Goal: Task Accomplishment & Management: Complete application form

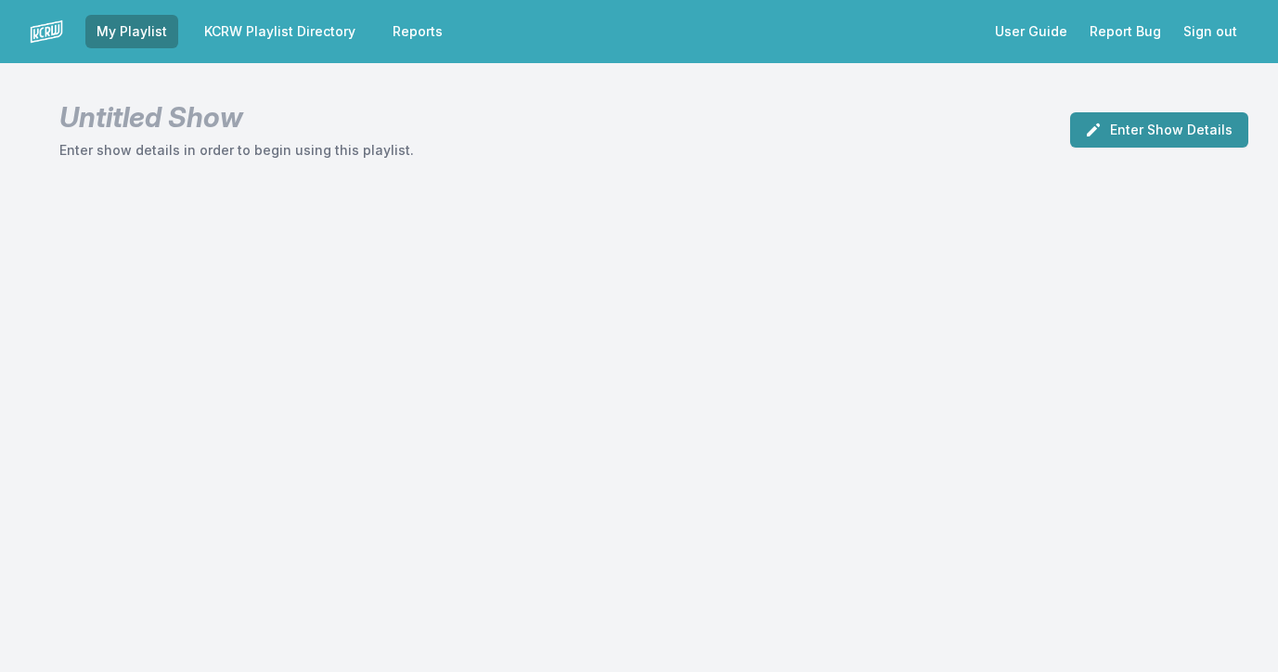
click at [1144, 120] on button "Enter Show Details" at bounding box center [1159, 129] width 178 height 35
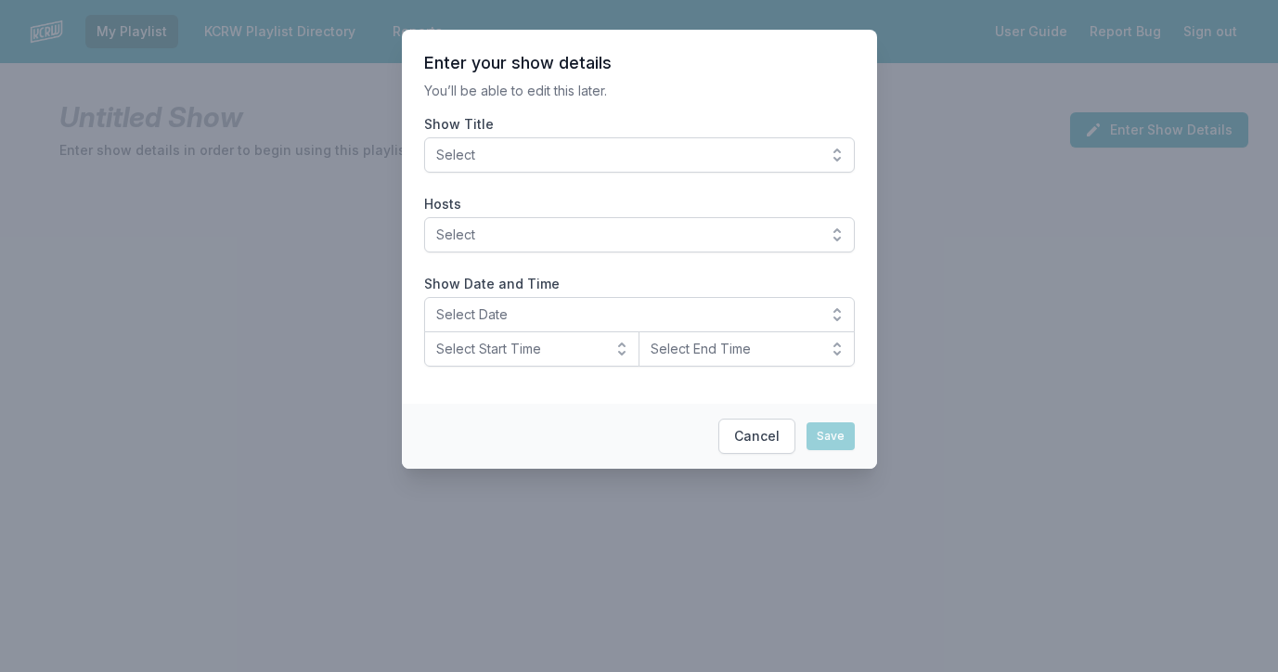
click at [834, 152] on button "Select" at bounding box center [639, 154] width 431 height 35
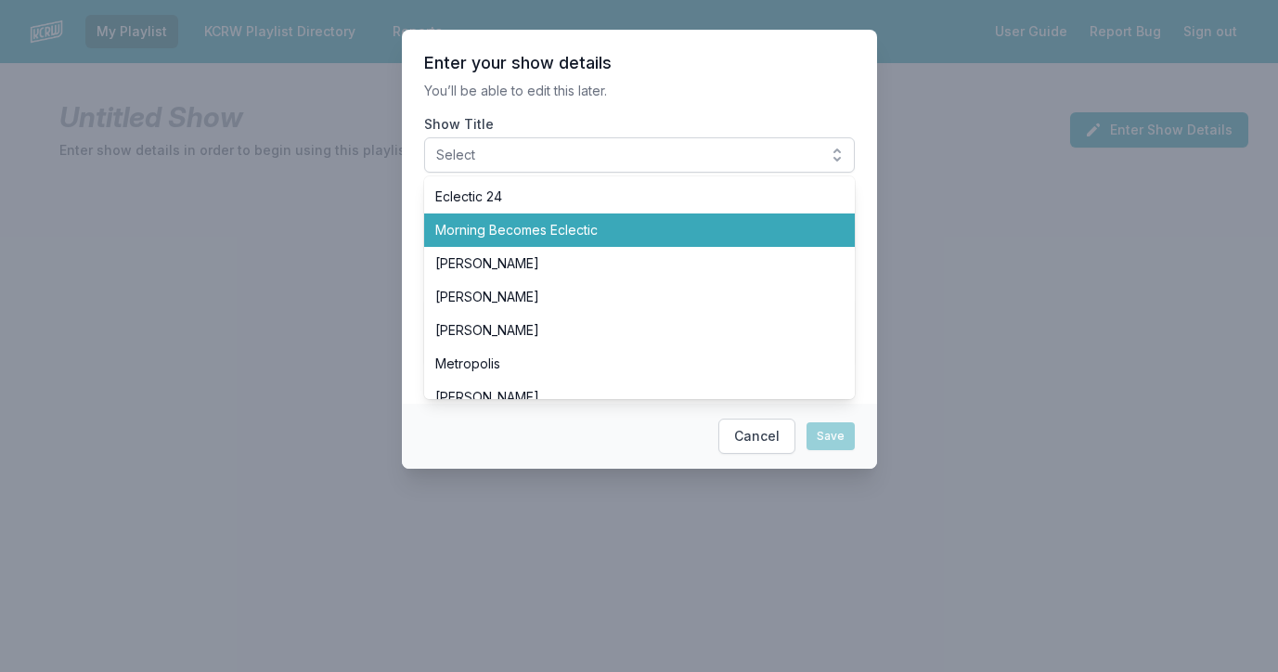
click at [668, 215] on li "Morning Becomes Eclectic" at bounding box center [639, 229] width 431 height 33
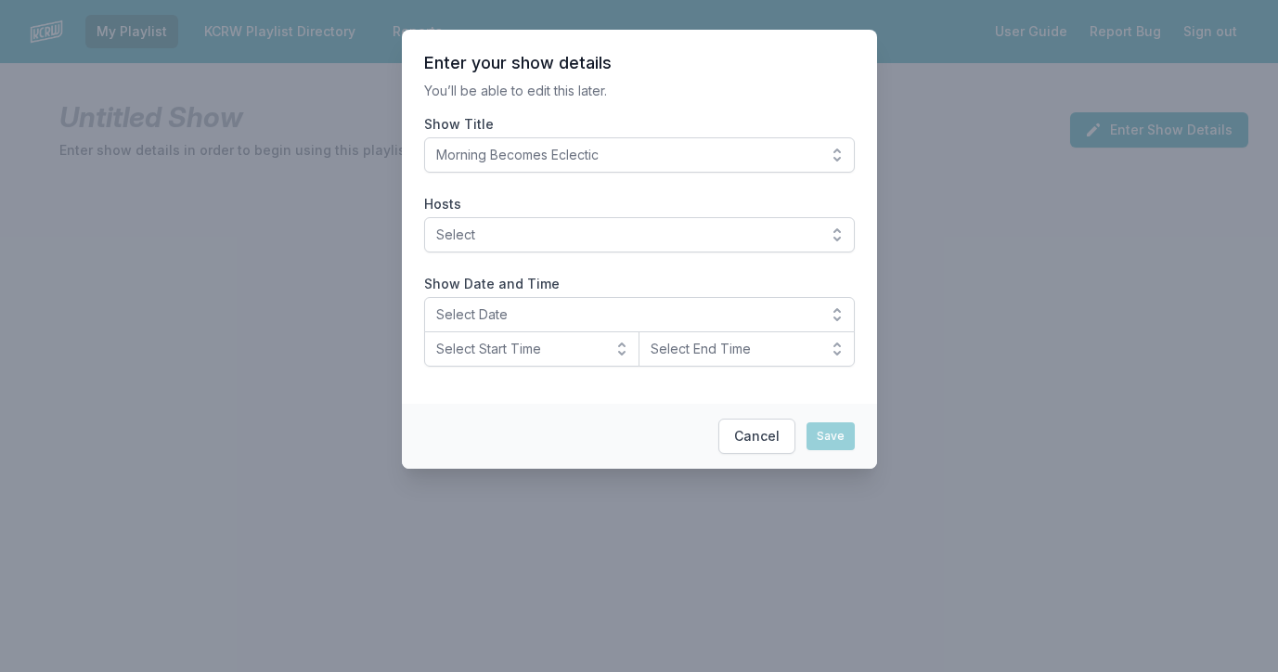
click at [613, 228] on span "Select" at bounding box center [626, 235] width 381 height 19
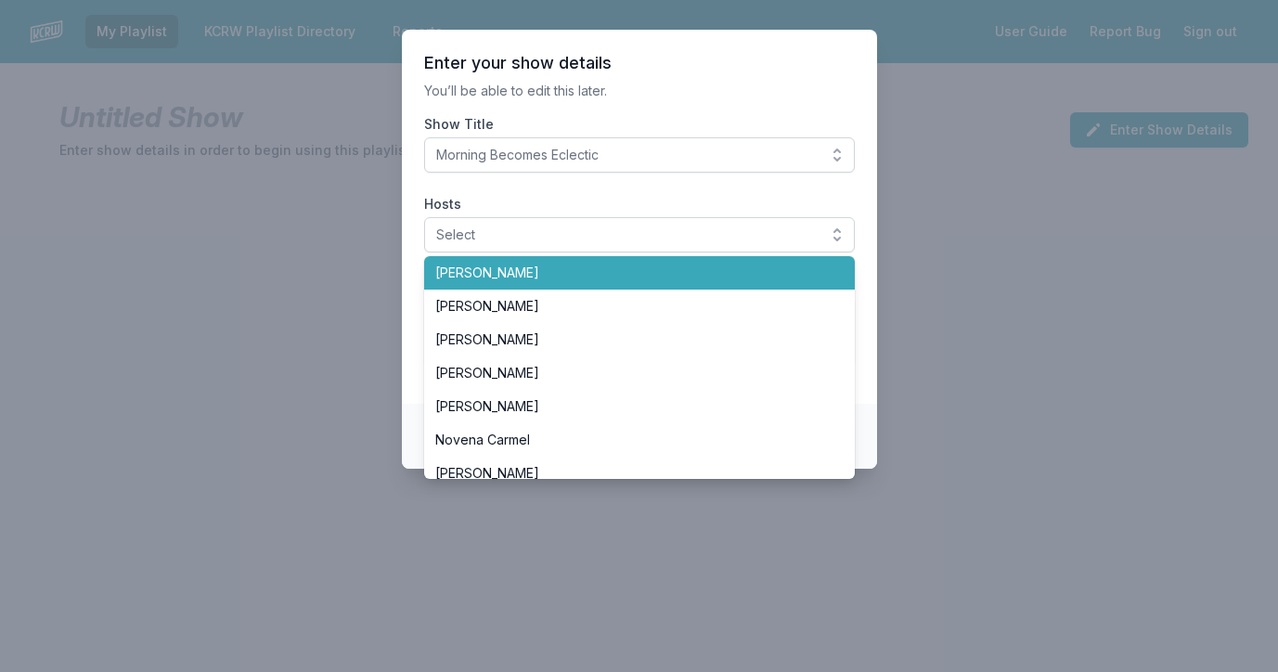
scroll to position [302, 0]
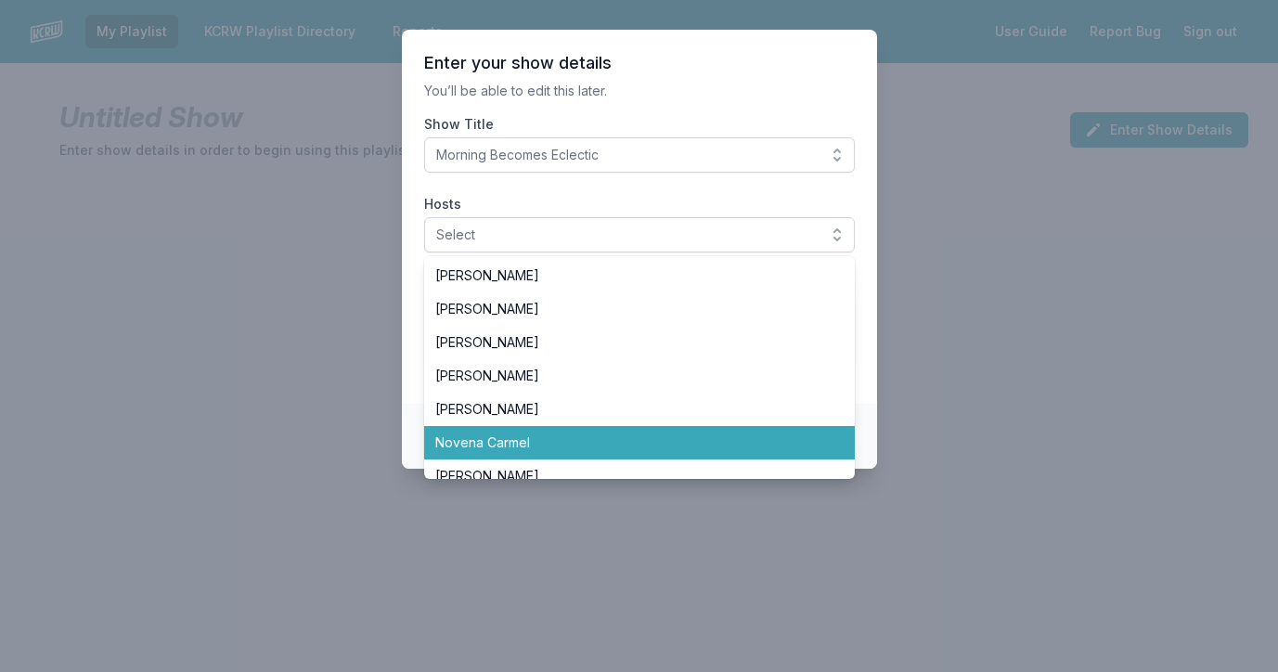
click at [526, 436] on span "Novena Carmel" at bounding box center [628, 442] width 386 height 19
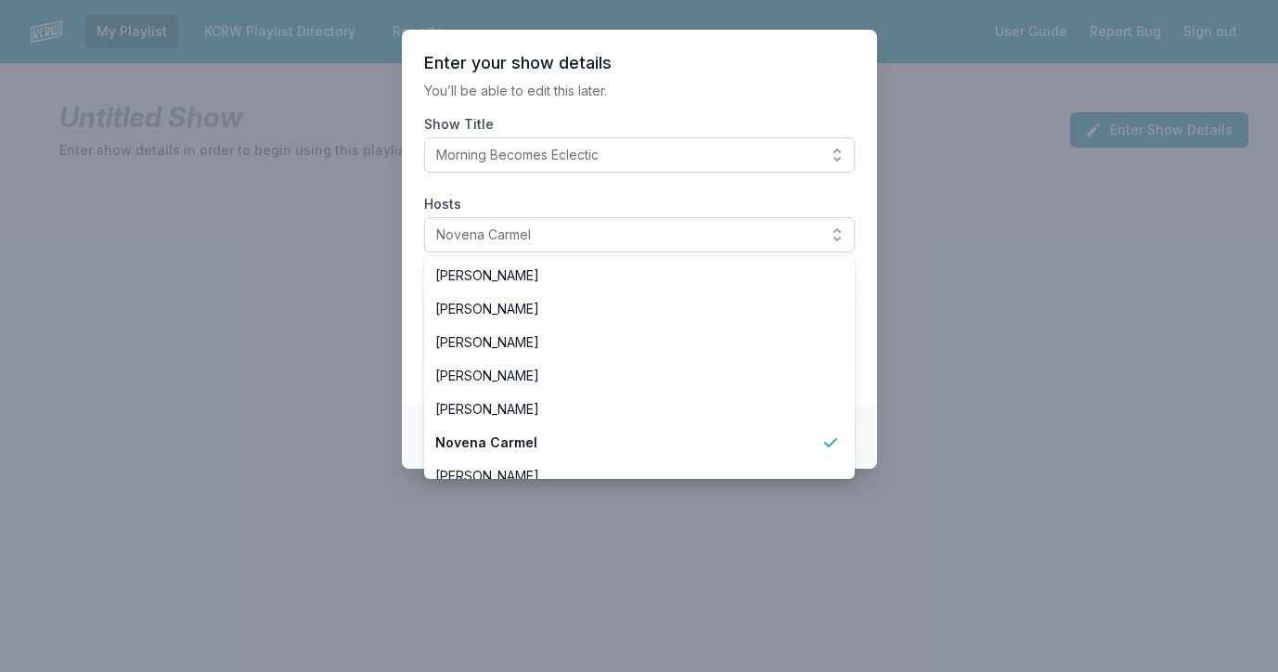
click at [603, 206] on label "Hosts" at bounding box center [639, 204] width 431 height 19
click at [603, 217] on button "Novena Carmel" at bounding box center [639, 234] width 431 height 35
click at [407, 287] on section "Enter your show details You’ll be able to edit this later. Show Title Morning B…" at bounding box center [639, 217] width 475 height 374
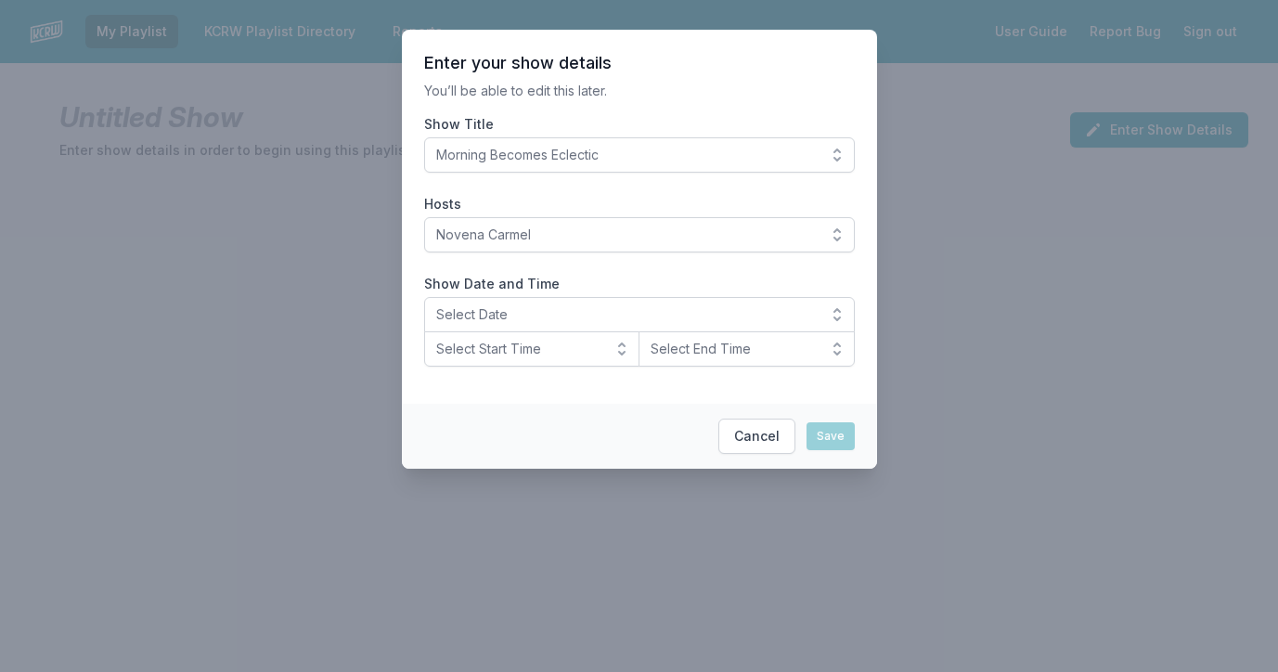
click at [522, 307] on span "Select Date" at bounding box center [626, 314] width 381 height 19
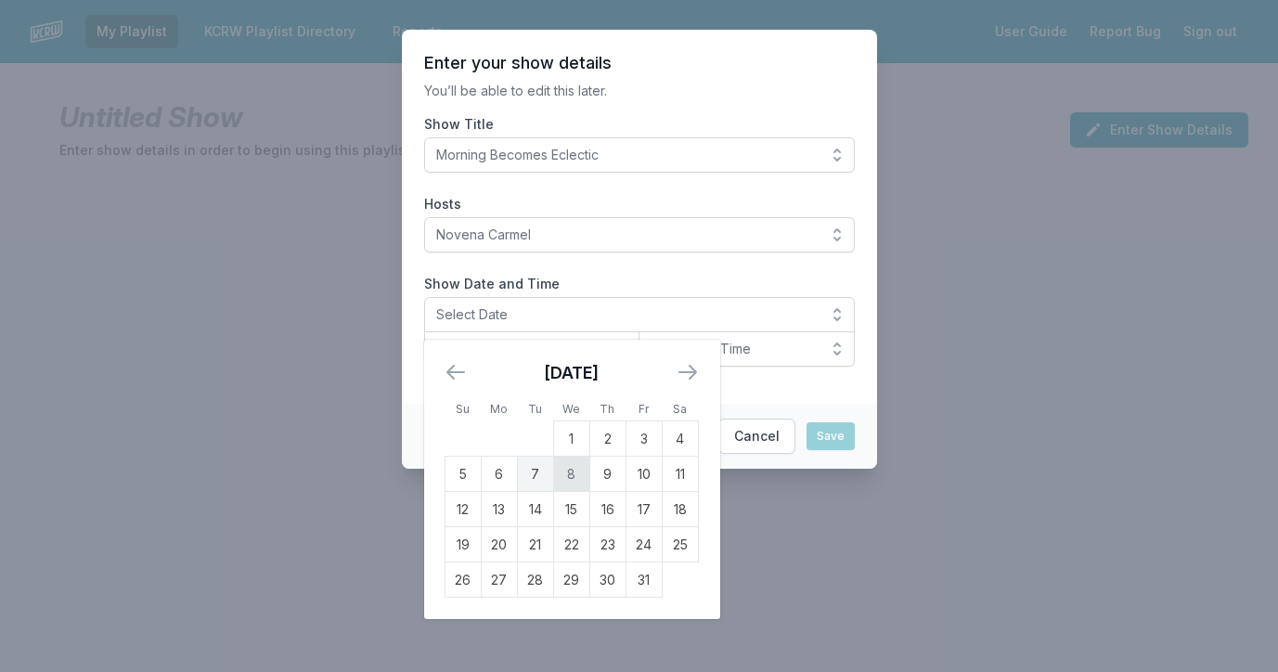
click at [580, 475] on td "8" at bounding box center [571, 474] width 36 height 35
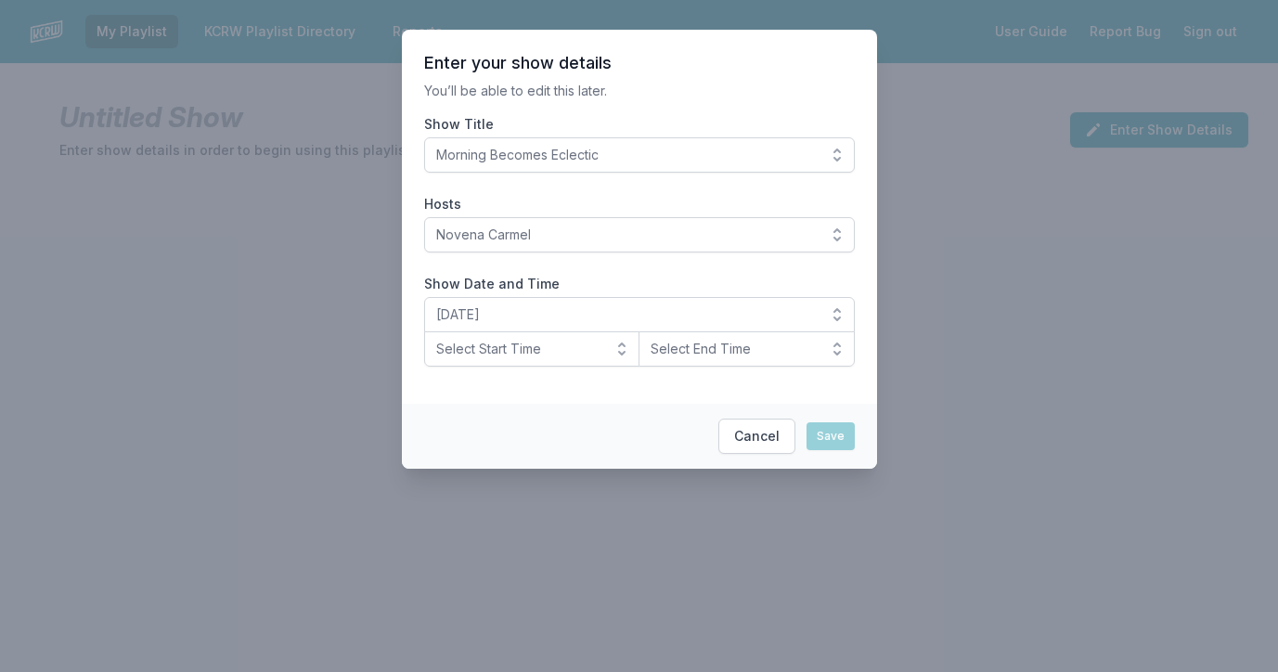
click at [573, 357] on span "Select Start Time" at bounding box center [519, 349] width 166 height 19
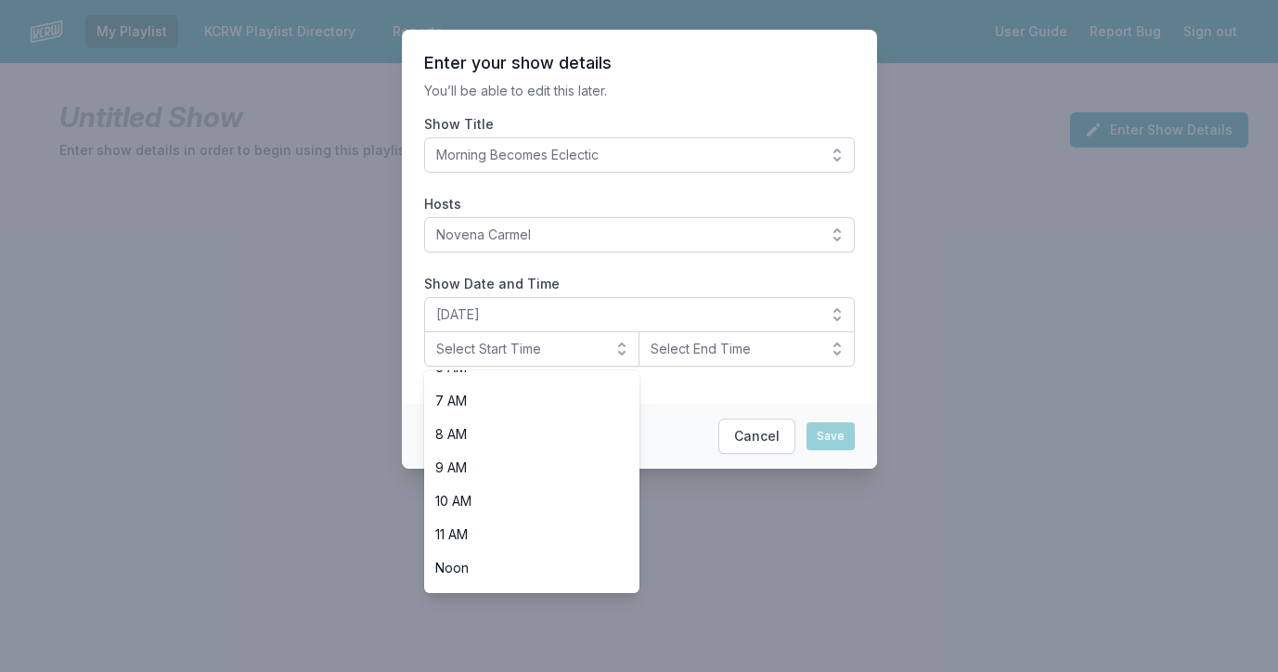
scroll to position [265, 0]
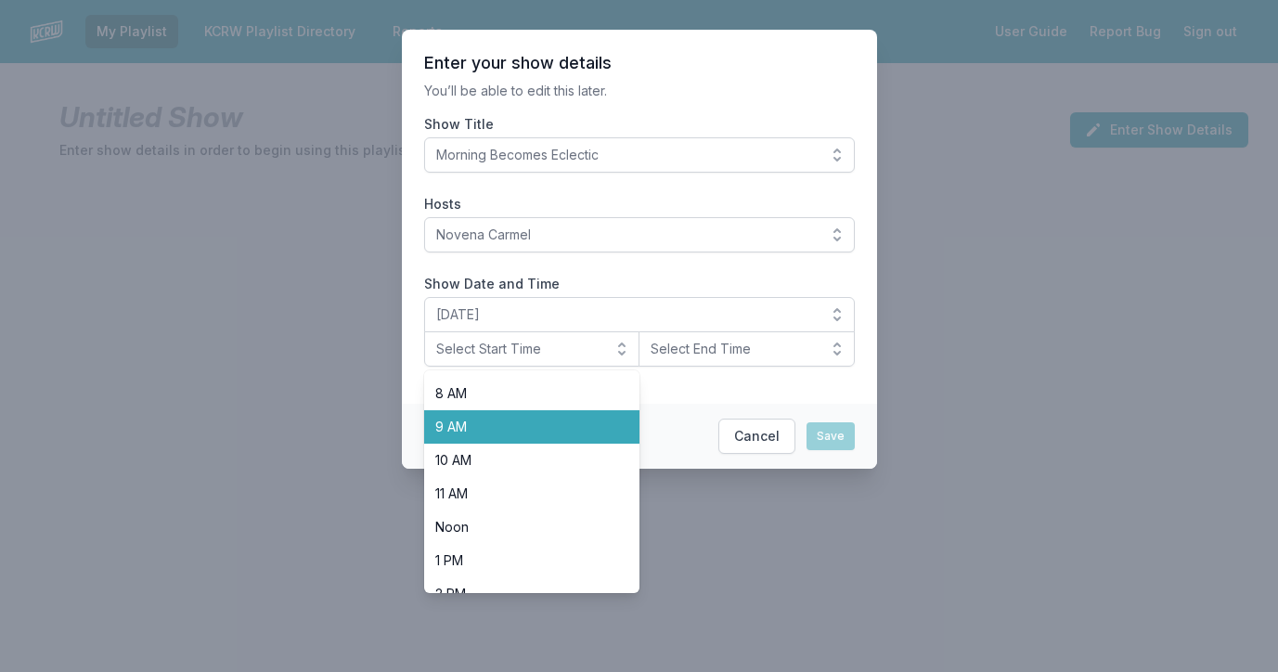
click at [487, 428] on span "9 AM" at bounding box center [521, 427] width 172 height 19
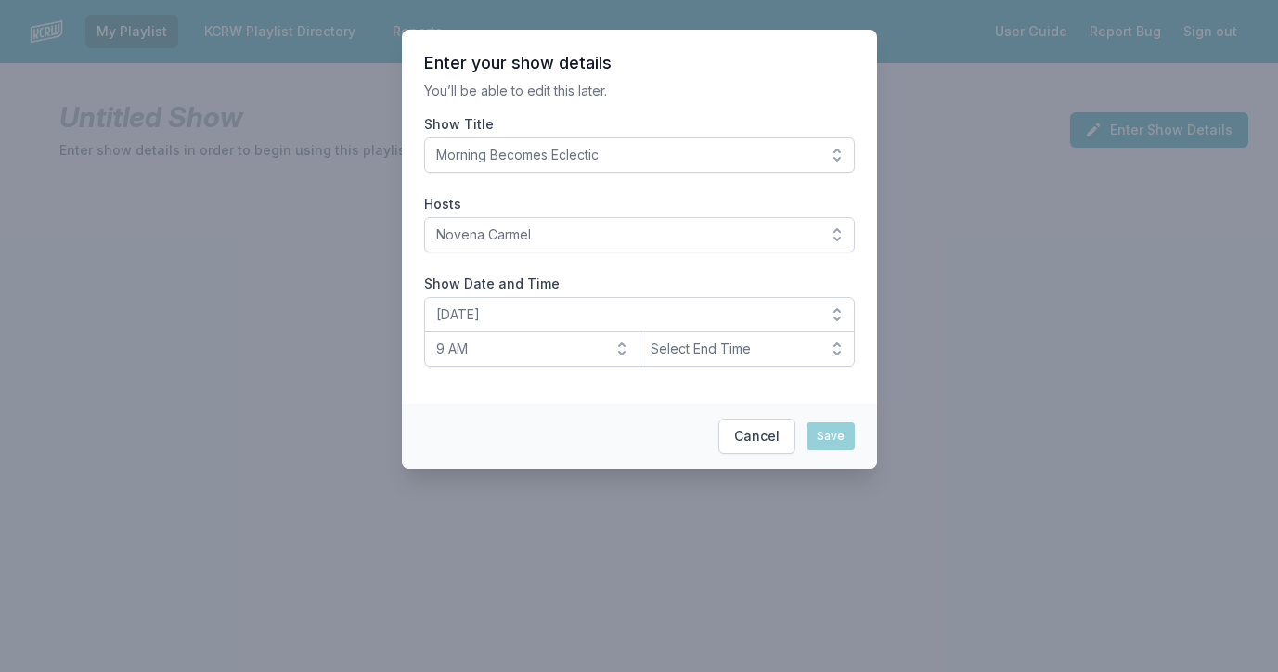
click at [744, 351] on span "Select End Time" at bounding box center [734, 349] width 166 height 19
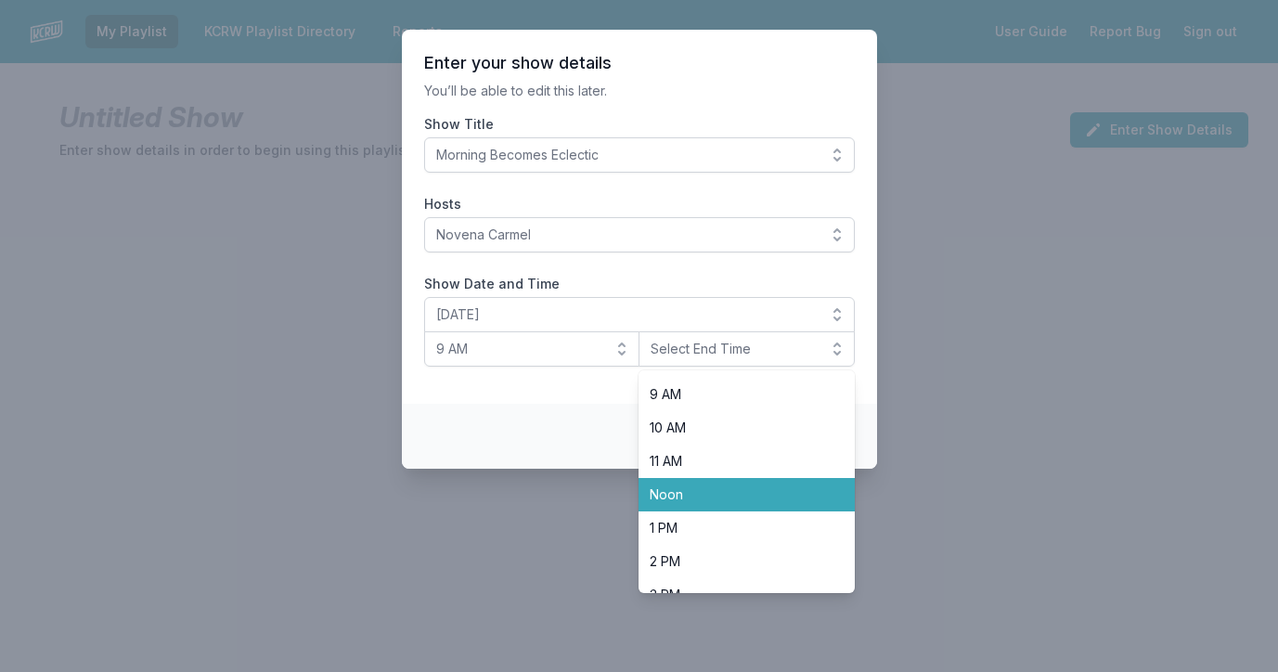
scroll to position [296, 0]
click at [668, 495] on span "Noon" at bounding box center [736, 495] width 172 height 19
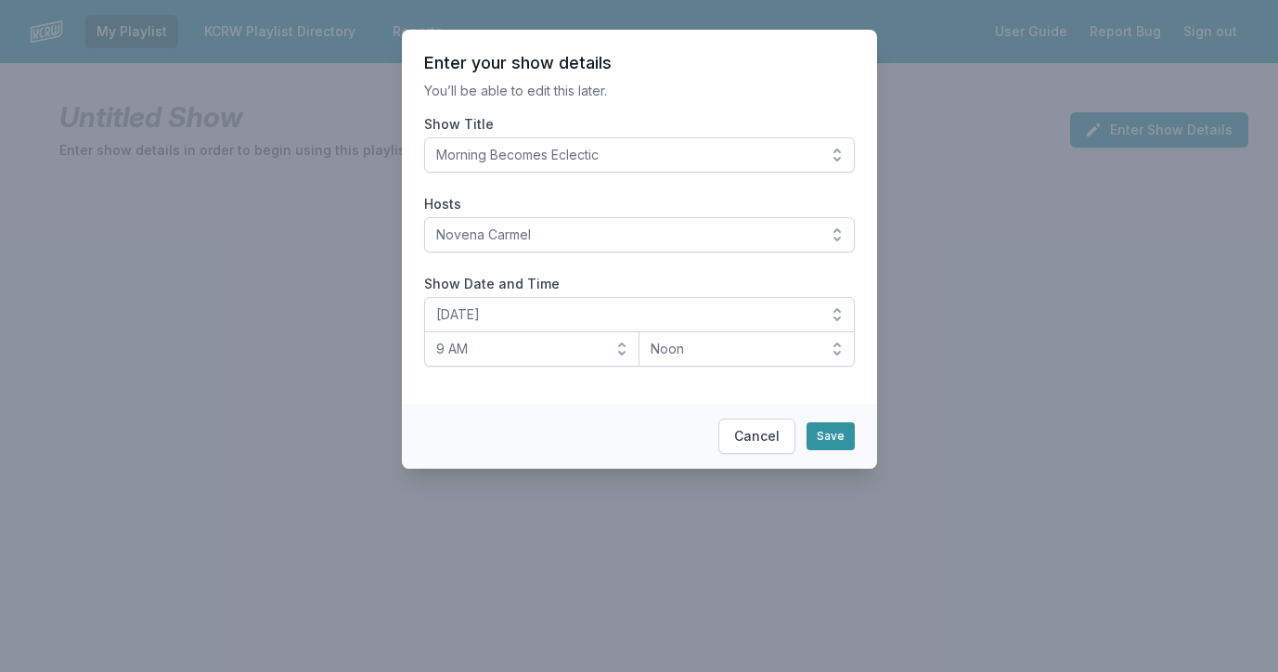
click at [835, 436] on button "Save" at bounding box center [831, 436] width 48 height 28
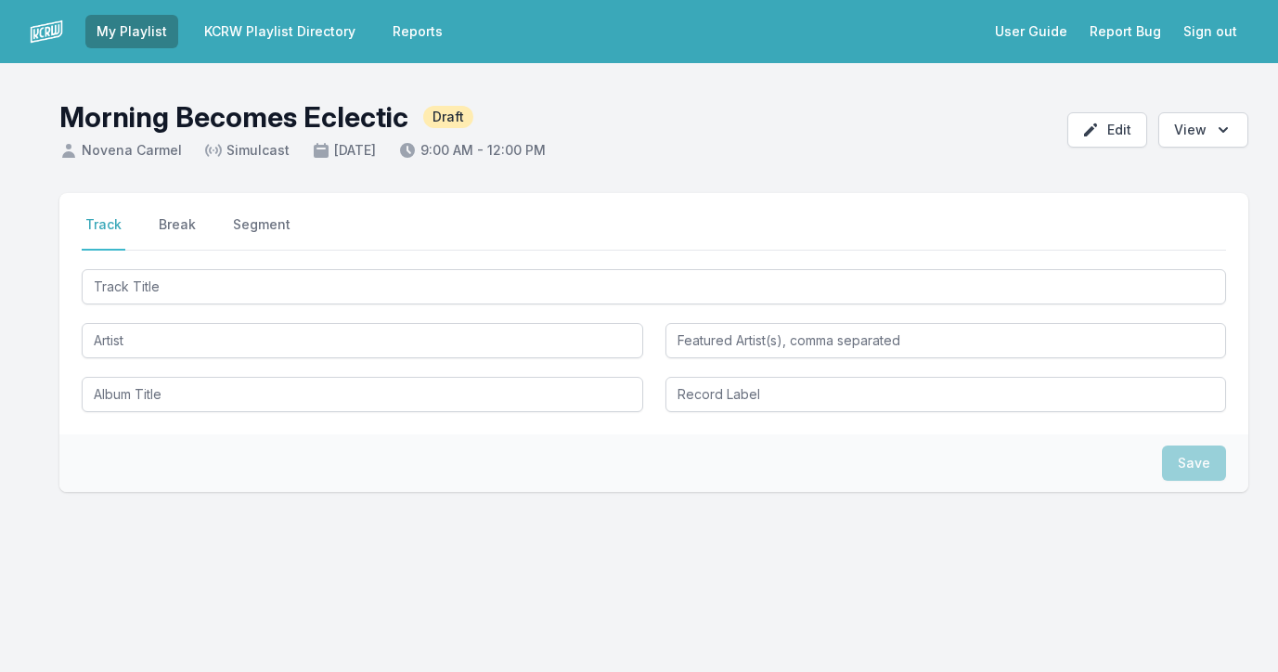
click at [300, 25] on link "KCRW Playlist Directory" at bounding box center [280, 31] width 174 height 33
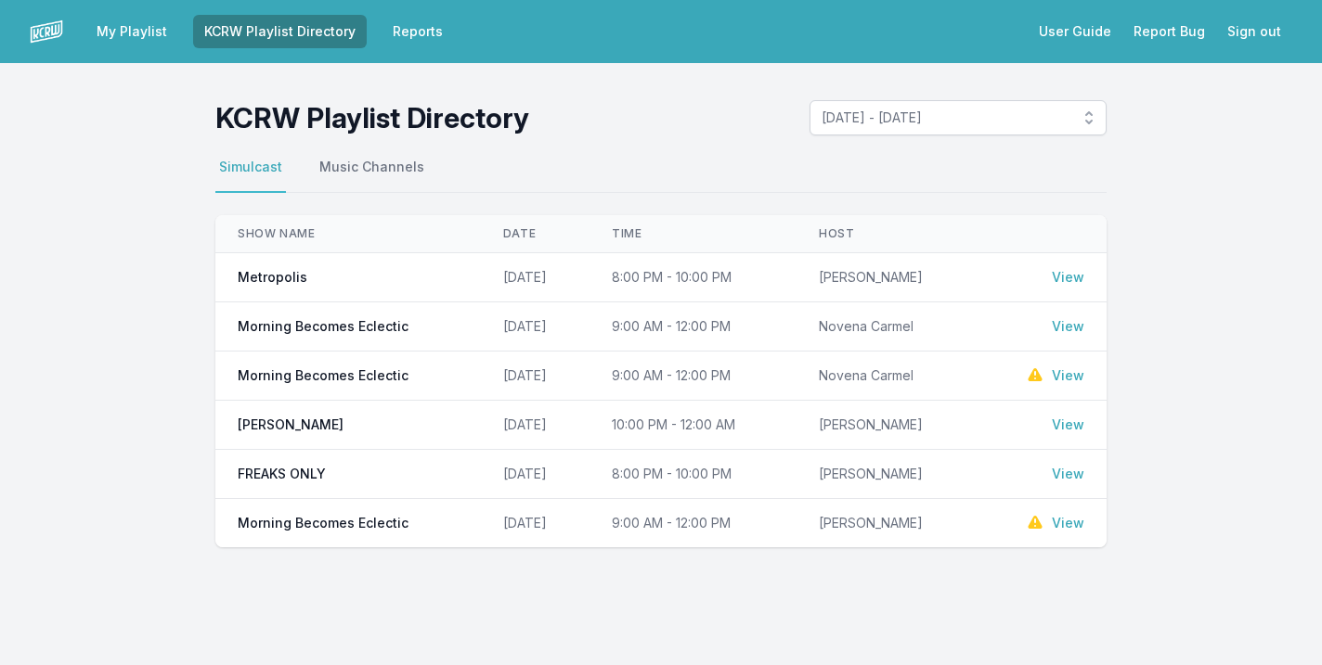
click at [1066, 328] on link "View" at bounding box center [1068, 326] width 32 height 19
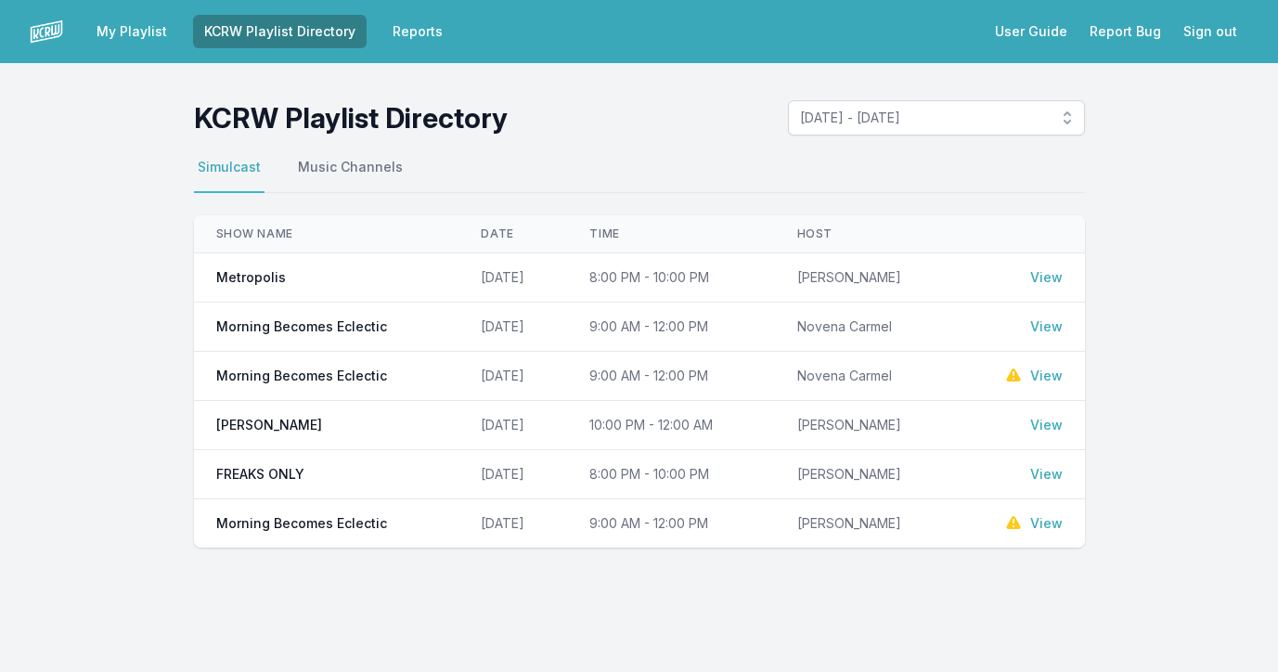
click at [1049, 322] on link "View" at bounding box center [1046, 326] width 32 height 19
click at [112, 30] on link "My Playlist" at bounding box center [131, 31] width 93 height 33
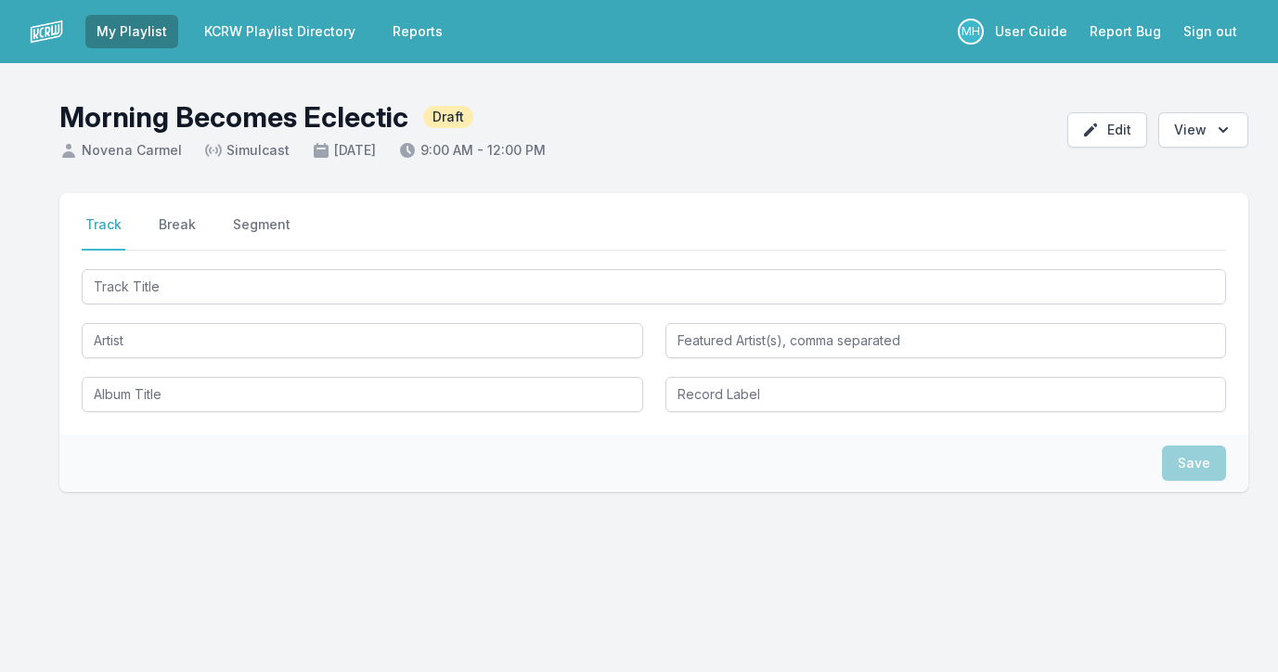
click at [46, 21] on img at bounding box center [46, 31] width 33 height 33
click at [52, 36] on img at bounding box center [46, 31] width 33 height 33
click at [111, 32] on link "My Playlist" at bounding box center [131, 31] width 93 height 33
click at [43, 36] on img at bounding box center [46, 31] width 33 height 33
click at [329, 26] on link "KCRW Playlist Directory" at bounding box center [280, 31] width 174 height 33
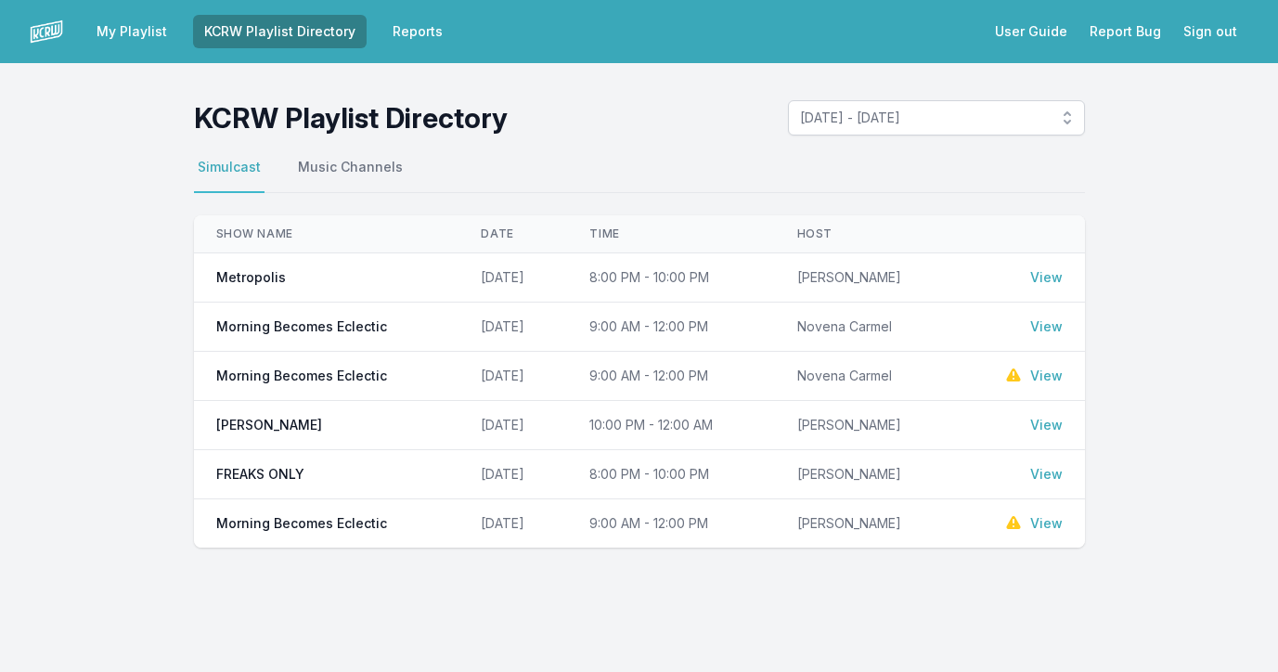
click at [405, 34] on link "Reports" at bounding box center [417, 31] width 72 height 33
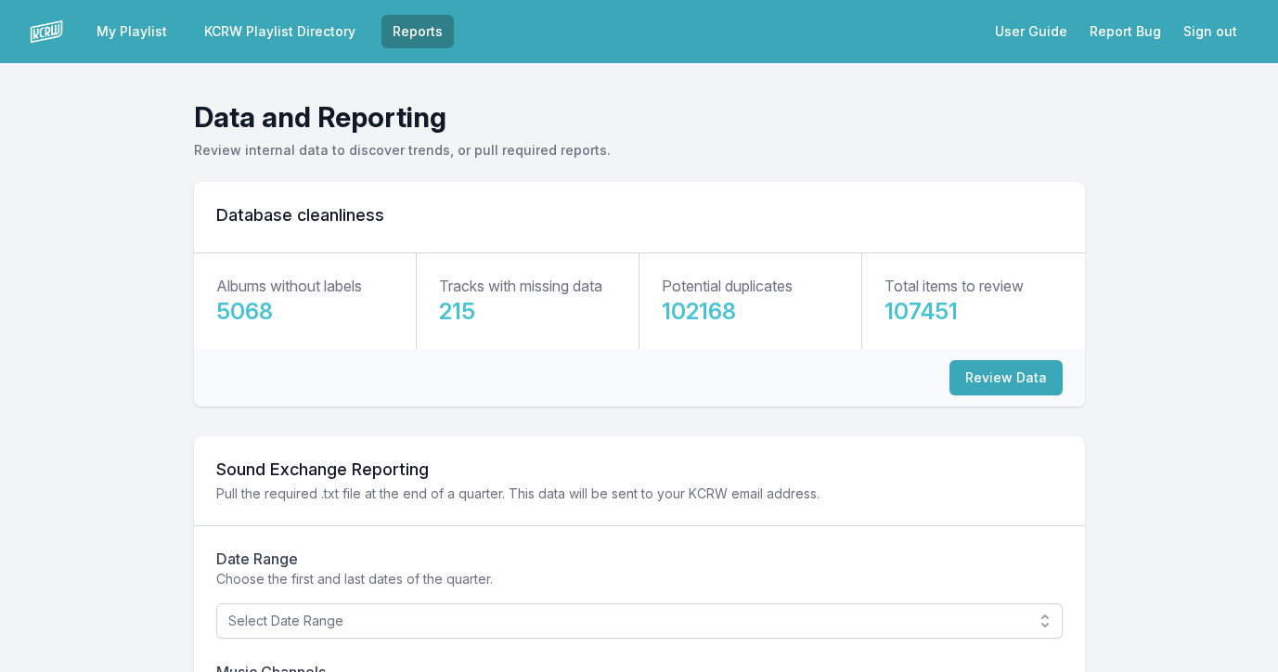
click at [50, 31] on img at bounding box center [46, 31] width 33 height 33
click at [131, 36] on link "My Playlist" at bounding box center [131, 31] width 93 height 33
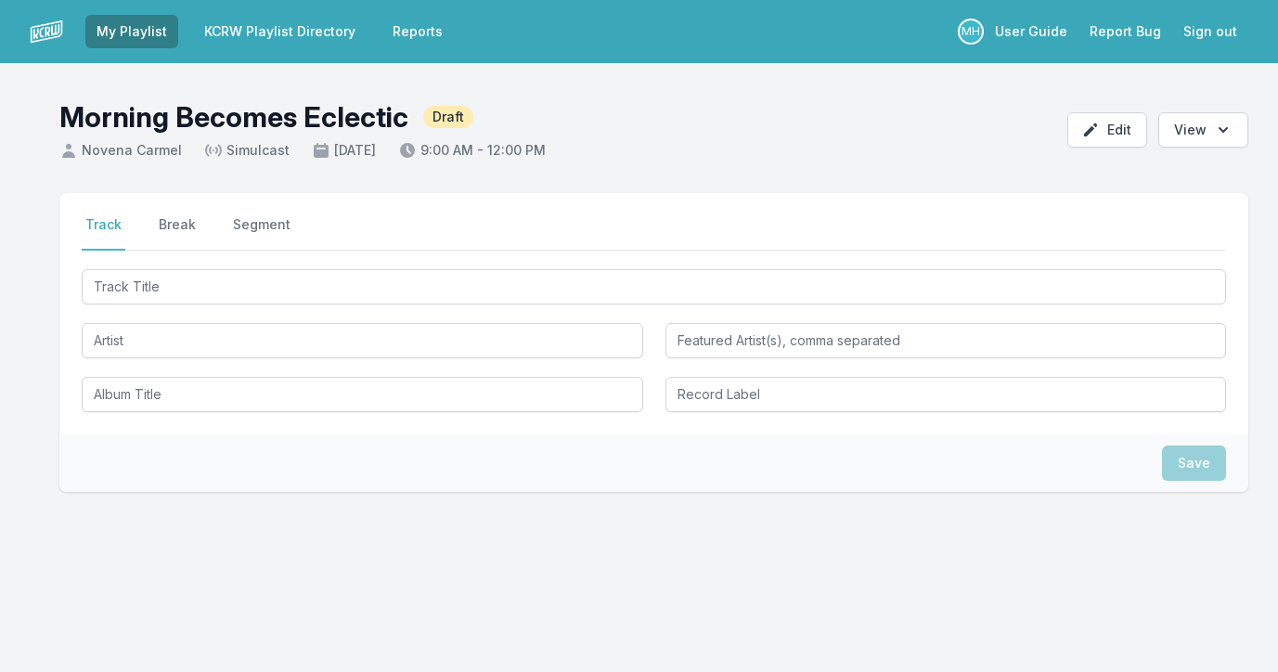
click at [1048, 32] on link "User Guide" at bounding box center [1031, 31] width 95 height 33
click at [278, 30] on link "KCRW Playlist Directory" at bounding box center [280, 31] width 174 height 33
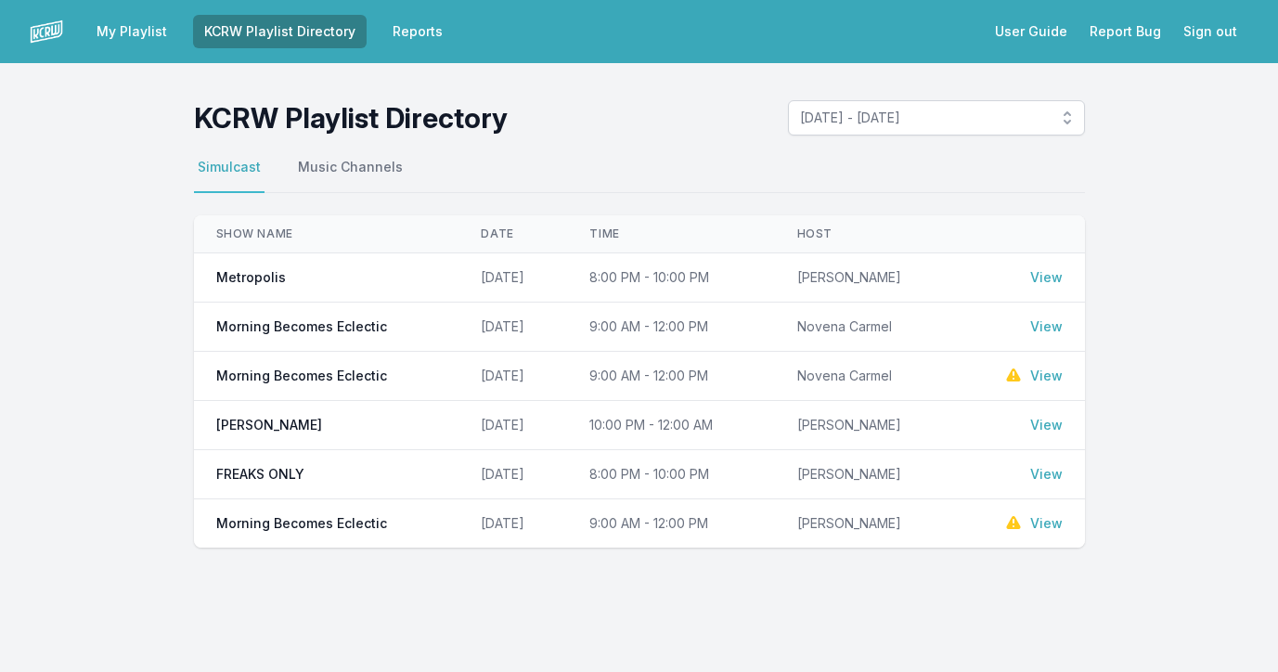
click at [45, 28] on img at bounding box center [46, 31] width 33 height 33
click at [421, 23] on link "Reports" at bounding box center [417, 31] width 72 height 33
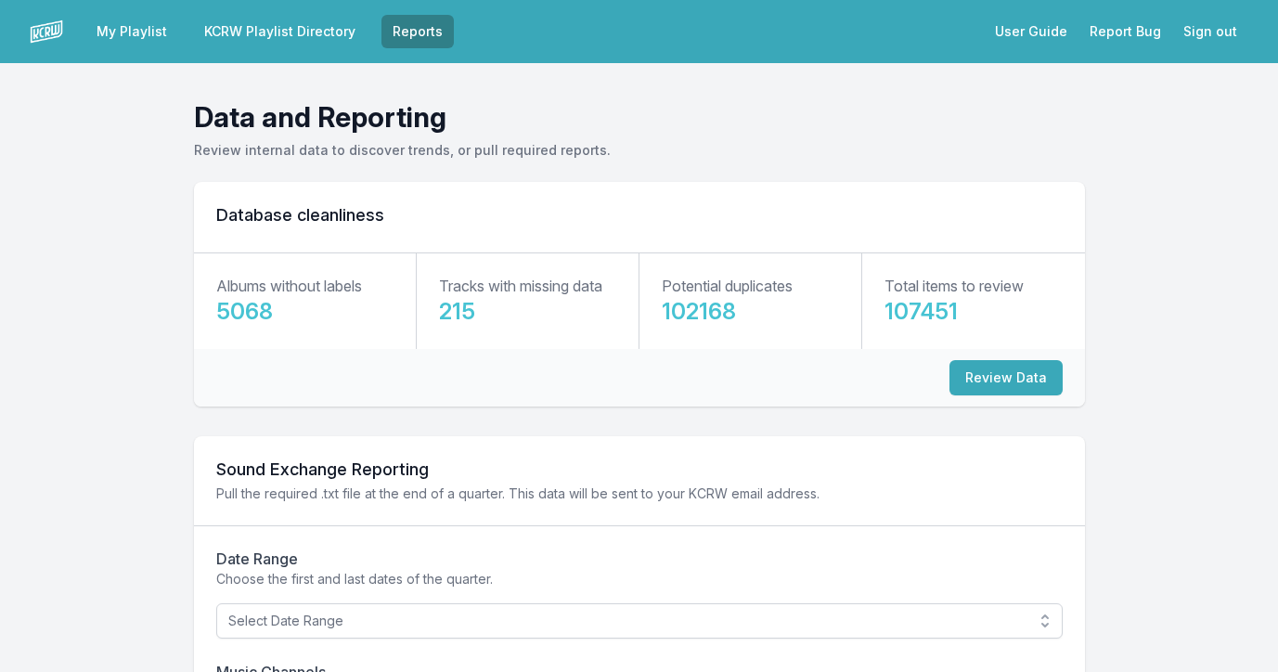
click at [291, 32] on link "KCRW Playlist Directory" at bounding box center [280, 31] width 174 height 33
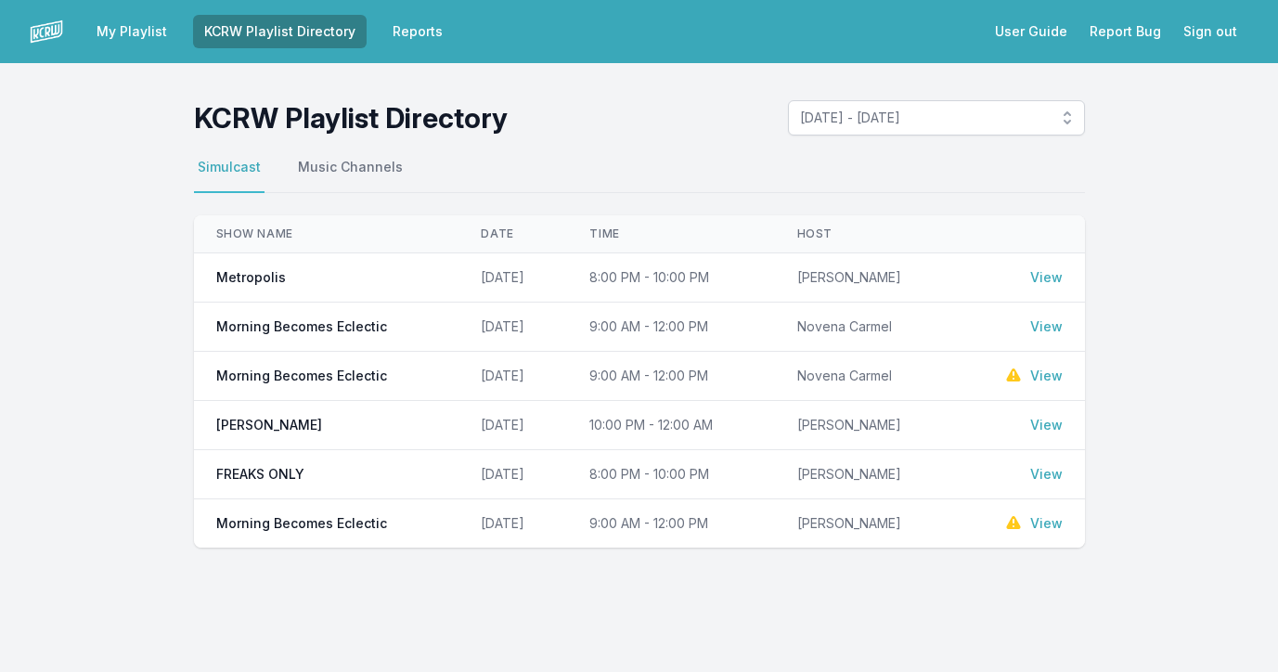
click at [148, 26] on link "My Playlist" at bounding box center [131, 31] width 93 height 33
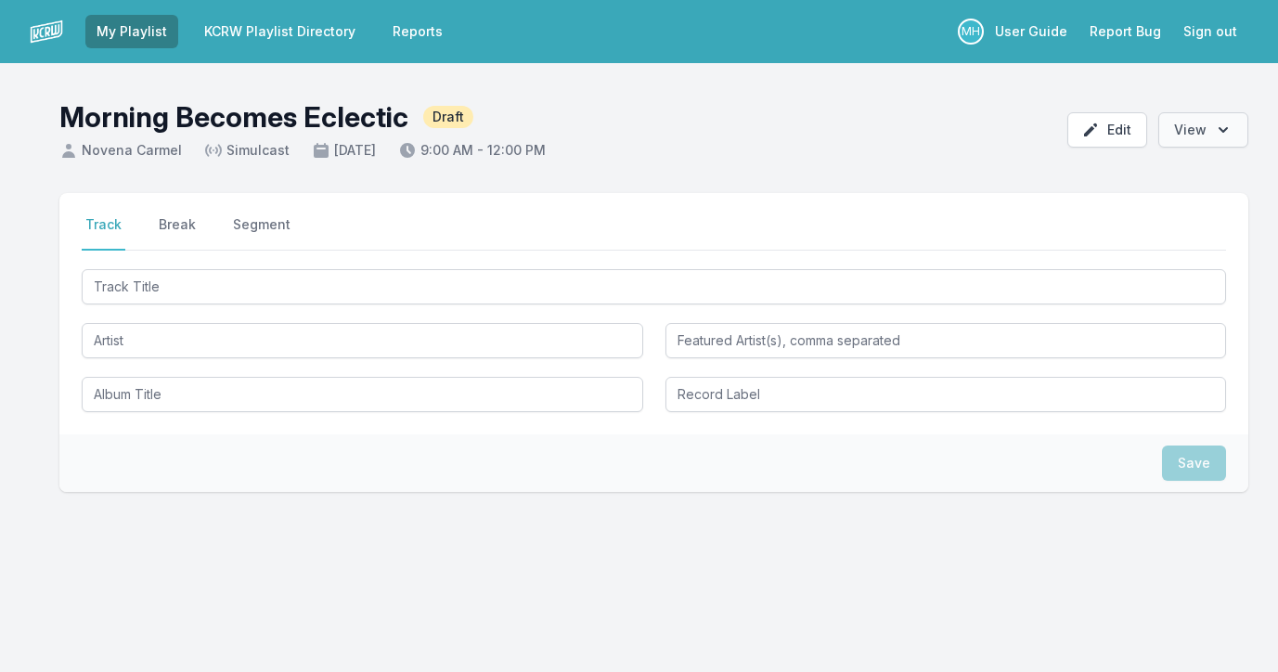
click at [1190, 134] on button "Open options View" at bounding box center [1203, 129] width 90 height 35
click at [829, 169] on header "Morning Becomes Eclectic Draft Novena Carmel Simulcast October 8, 2025 9:00 AM …" at bounding box center [639, 122] width 1278 height 119
click at [1214, 29] on button "Sign out" at bounding box center [1210, 31] width 76 height 33
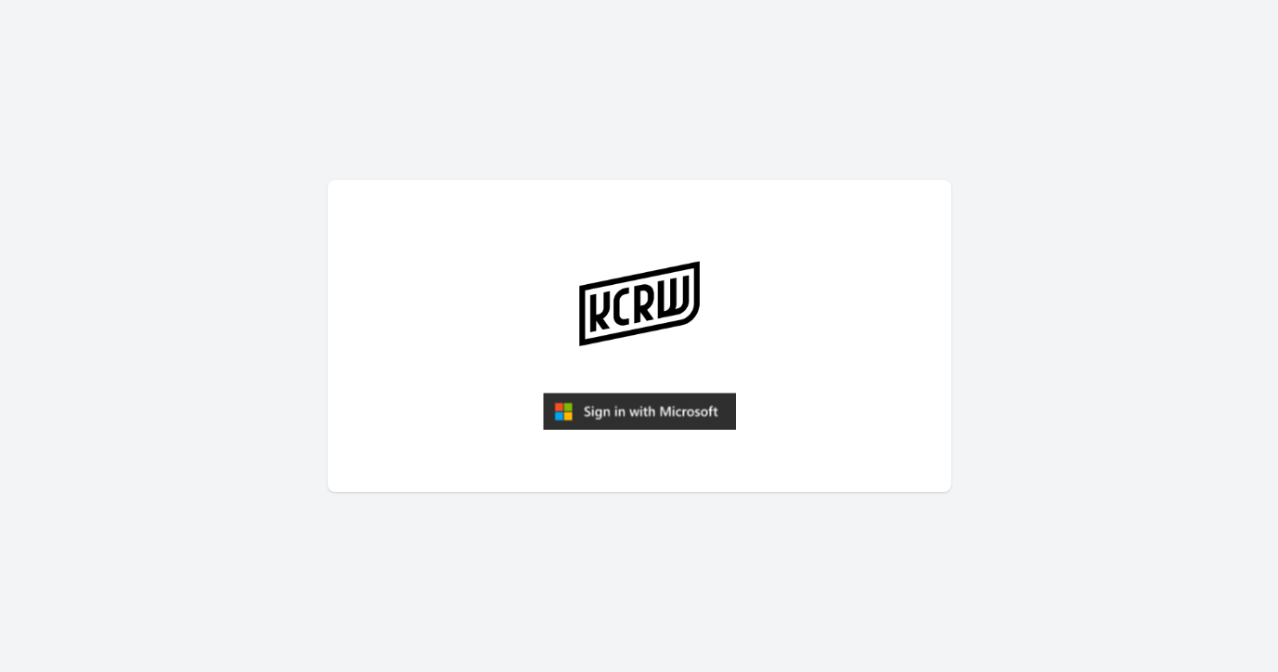
click at [593, 404] on img "submit" at bounding box center [639, 411] width 193 height 37
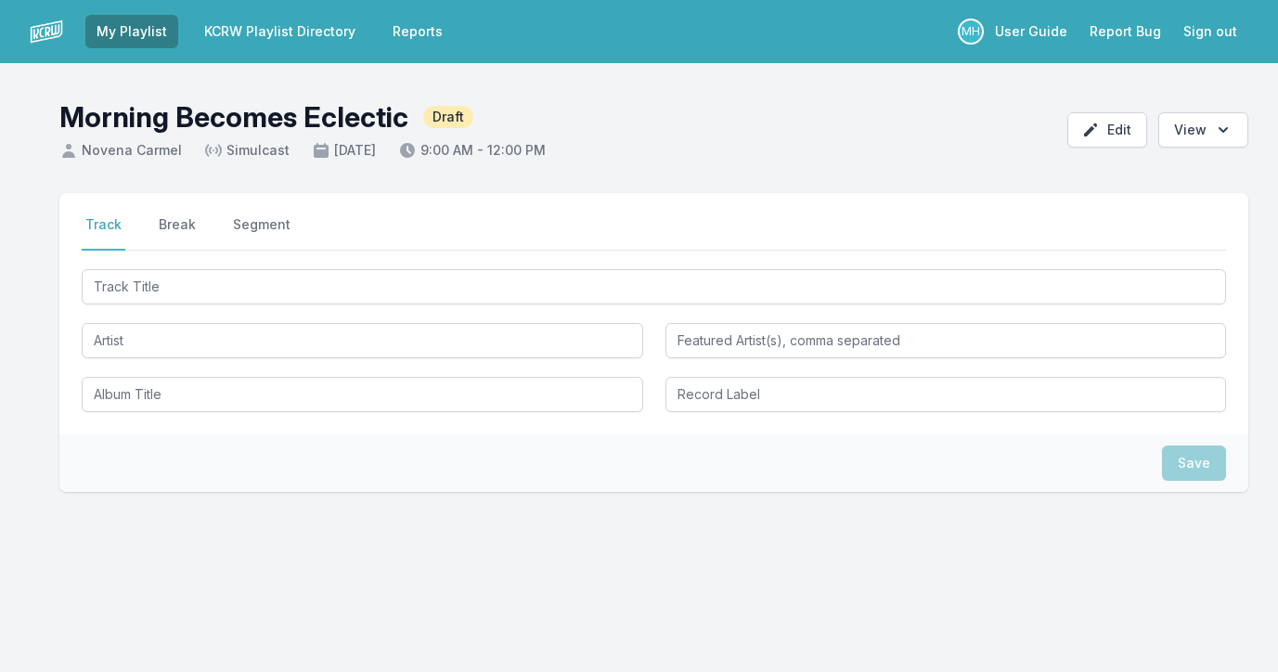
click at [283, 26] on link "KCRW Playlist Directory" at bounding box center [280, 31] width 174 height 33
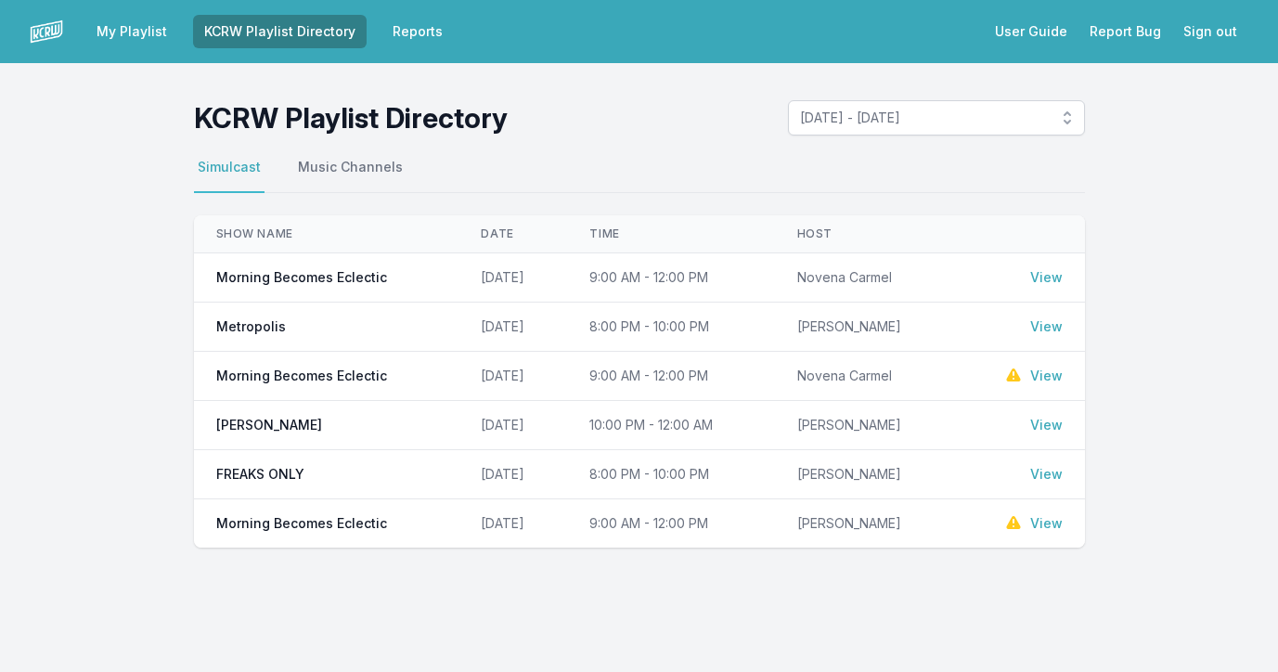
click at [148, 33] on link "My Playlist" at bounding box center [131, 31] width 93 height 33
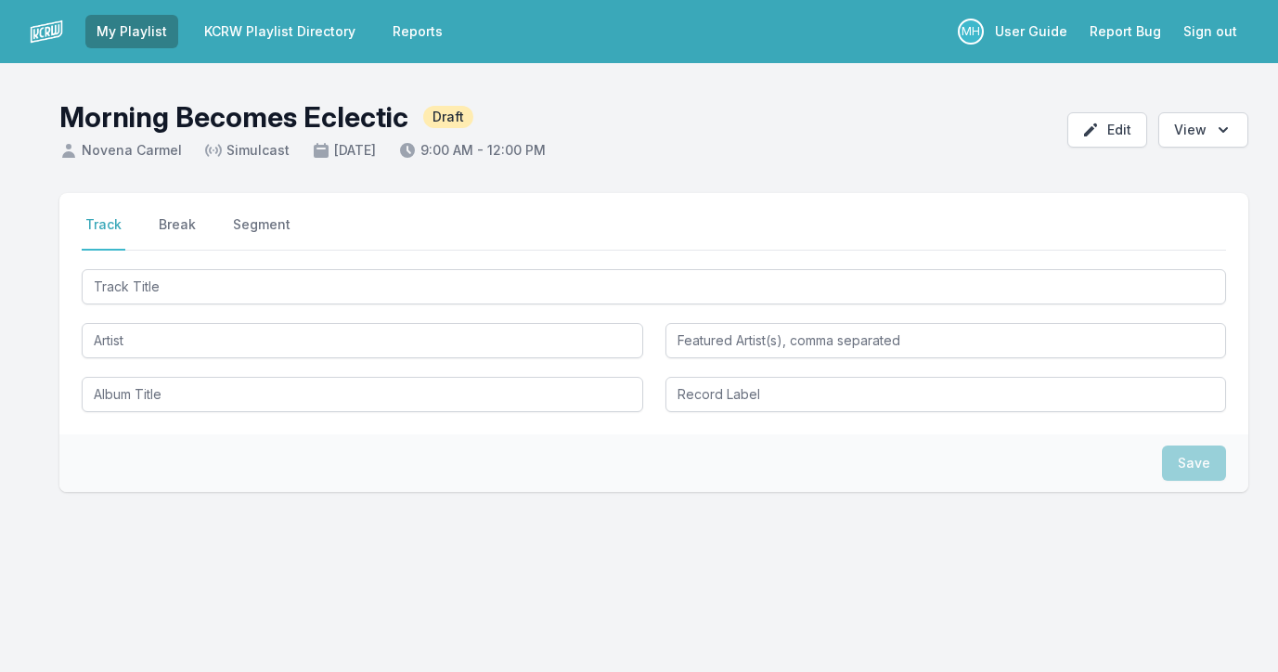
click at [334, 34] on link "KCRW Playlist Directory" at bounding box center [280, 31] width 174 height 33
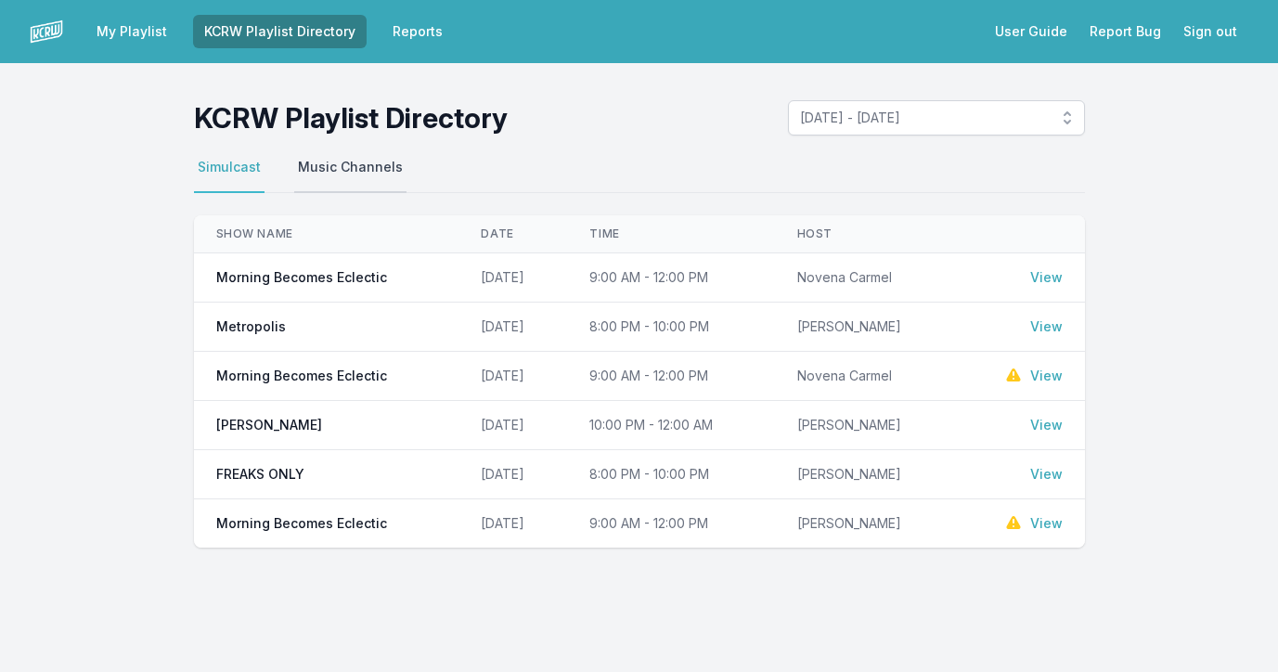
click at [353, 162] on button "Music Channels" at bounding box center [350, 175] width 112 height 35
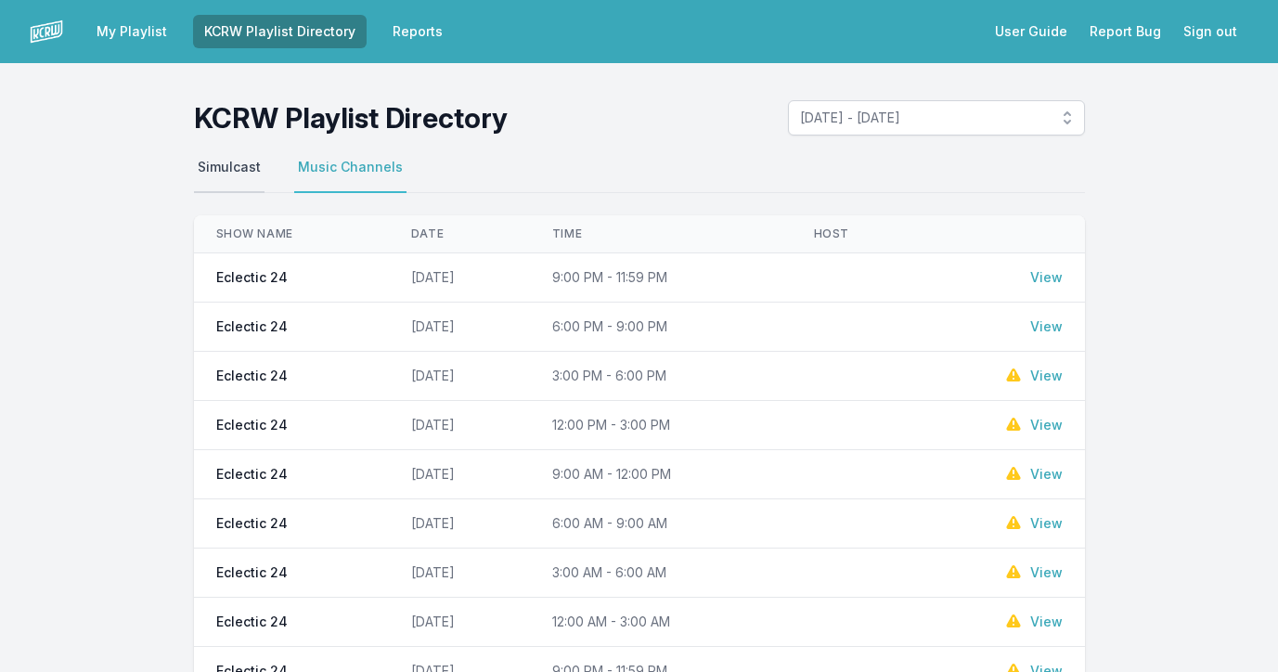
click at [241, 161] on button "Simulcast" at bounding box center [229, 175] width 71 height 35
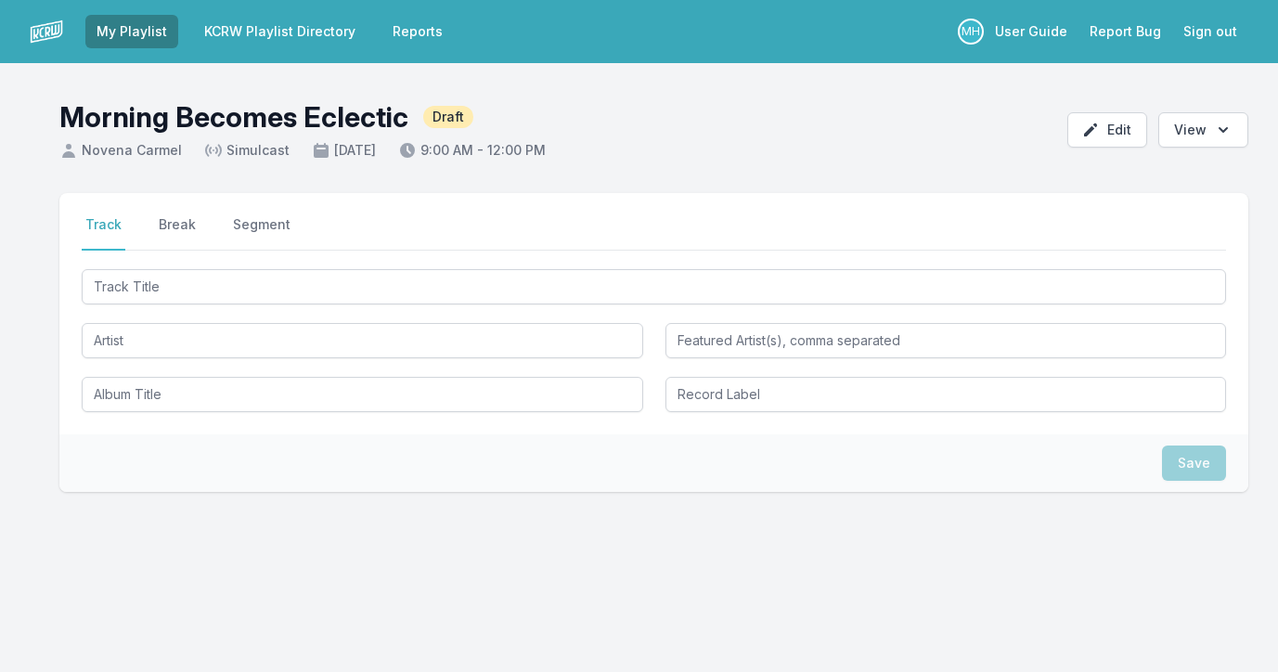
click at [52, 31] on img at bounding box center [46, 31] width 33 height 33
click at [236, 30] on link "KCRW Playlist Directory" at bounding box center [280, 31] width 174 height 33
click at [318, 34] on link "KCRW Playlist Directory" at bounding box center [280, 31] width 174 height 33
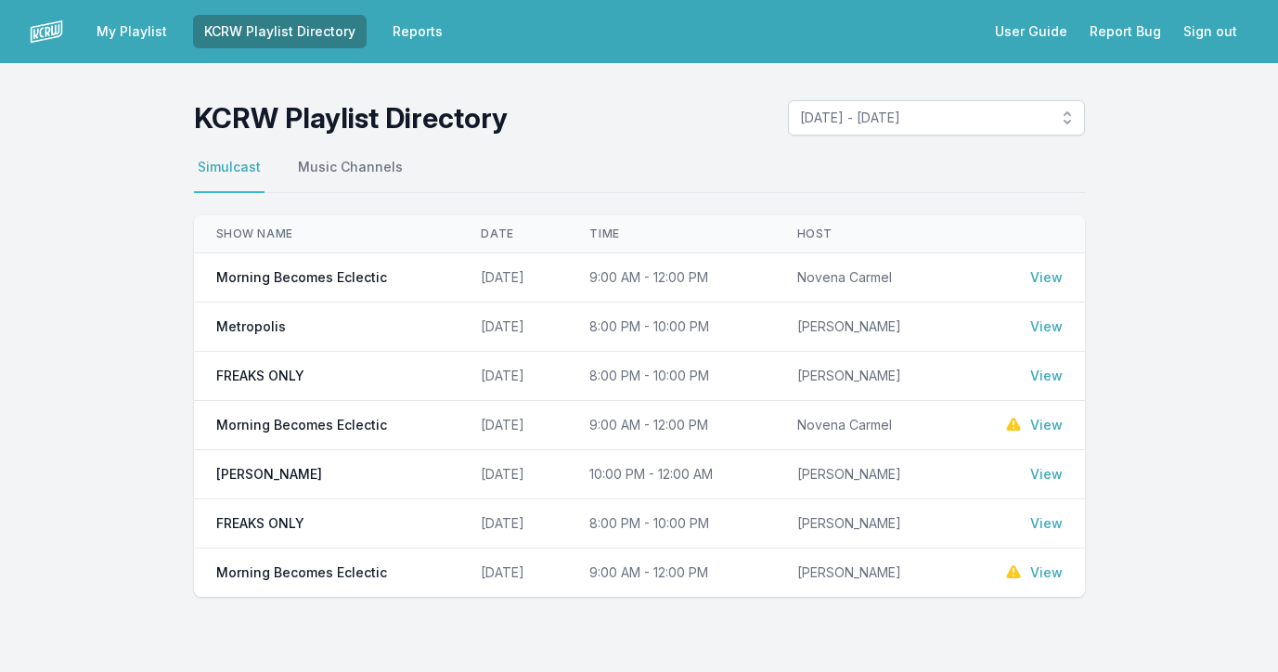
click at [1053, 376] on link "View" at bounding box center [1046, 376] width 32 height 19
